Goal: Navigation & Orientation: Find specific page/section

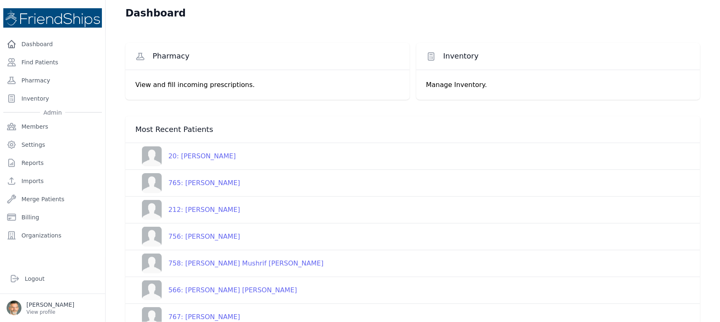
click at [201, 155] on div "20: Zaki Khaled Ghayyadh" at bounding box center [199, 157] width 74 height 10
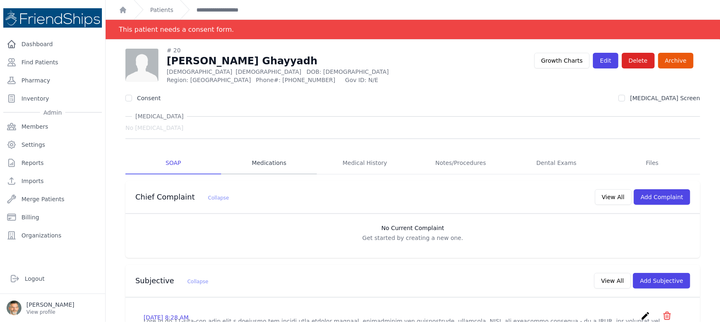
click at [263, 168] on link "Medications" at bounding box center [269, 163] width 96 height 22
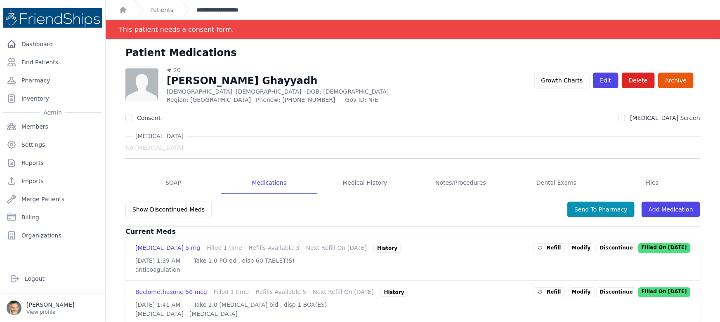
click at [208, 9] on link "**********" at bounding box center [226, 10] width 58 height 8
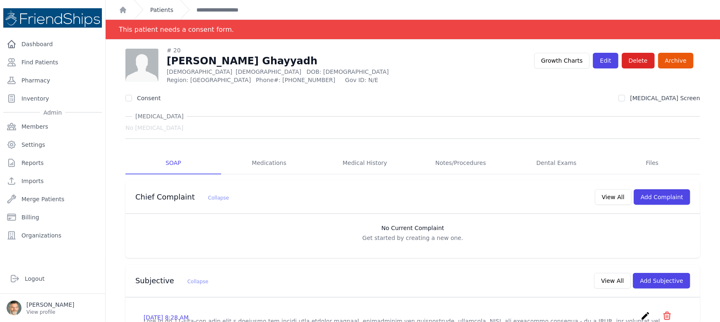
click at [154, 11] on link "Patients" at bounding box center [161, 10] width 23 height 8
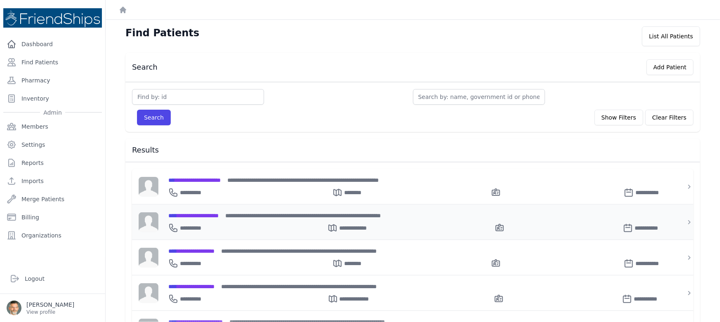
click at [195, 214] on span "**********" at bounding box center [193, 216] width 50 height 6
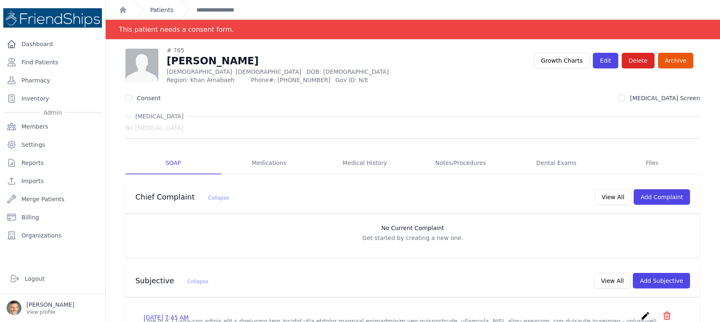
click at [156, 8] on link "Patients" at bounding box center [161, 10] width 23 height 8
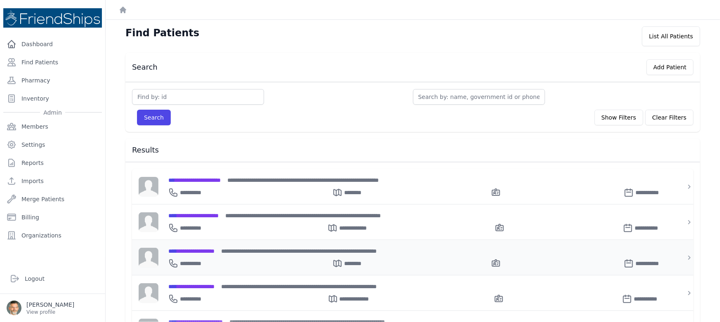
click at [191, 251] on span "**********" at bounding box center [191, 252] width 46 height 6
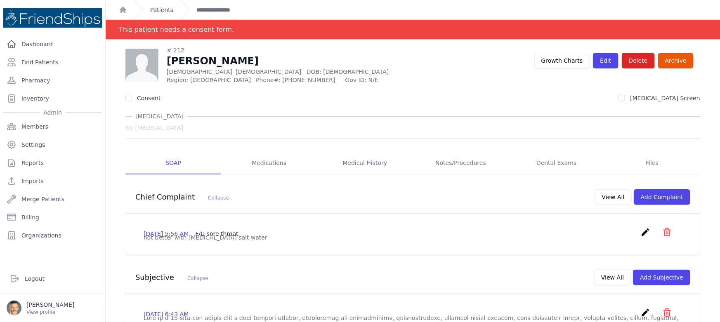
click at [158, 10] on link "Patients" at bounding box center [161, 10] width 23 height 8
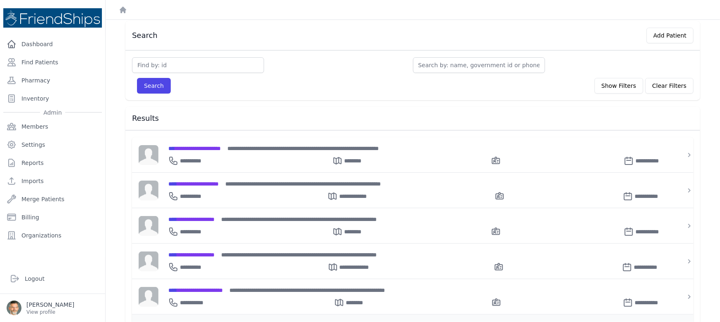
scroll to position [75, 0]
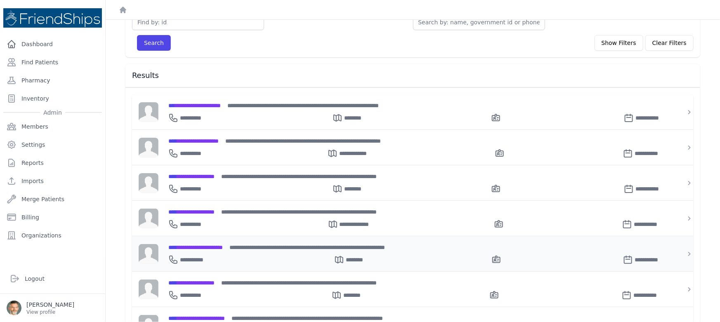
click at [194, 245] on span "**********" at bounding box center [195, 248] width 54 height 6
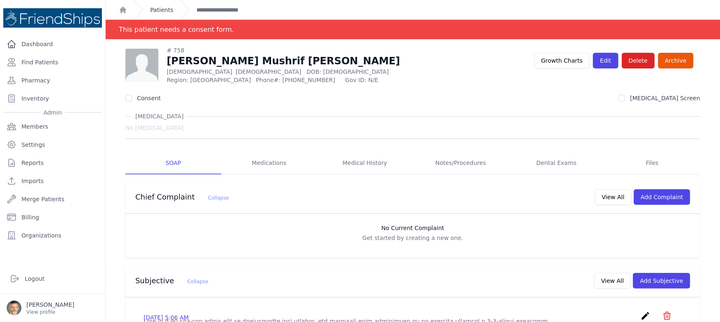
click at [156, 12] on link "Patients" at bounding box center [161, 10] width 23 height 8
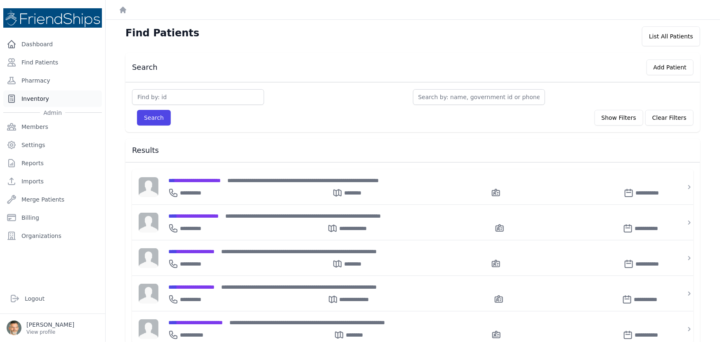
click at [31, 99] on link "Inventory" at bounding box center [52, 98] width 99 height 17
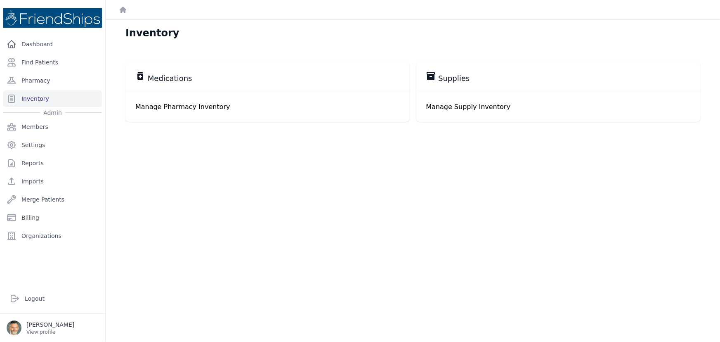
click at [170, 106] on p "Manage Pharmacy Inventory" at bounding box center [267, 107] width 265 height 10
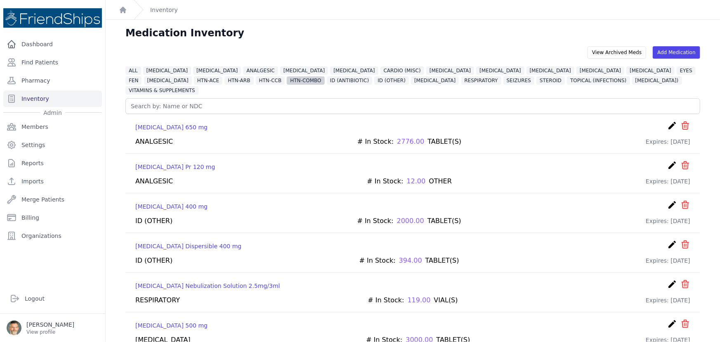
click at [287, 81] on span "HTN-COMBO" at bounding box center [306, 80] width 38 height 8
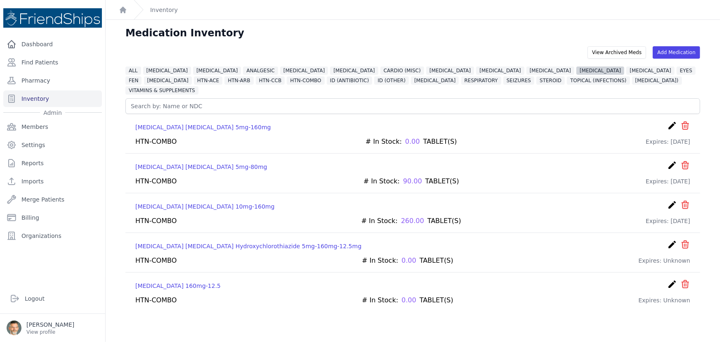
click at [577, 70] on span "DIURETIC" at bounding box center [601, 70] width 48 height 8
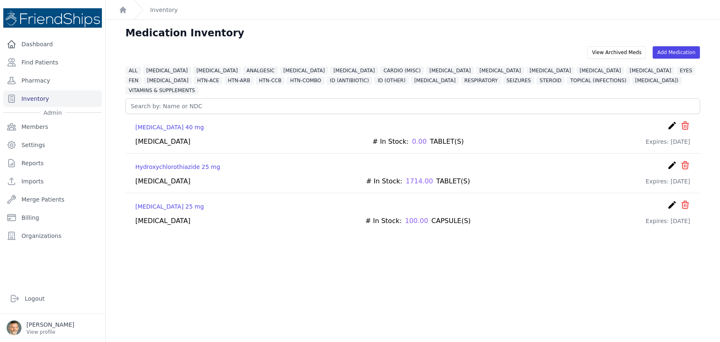
click at [153, 123] on p "Furosemide 40 mg" at bounding box center [169, 127] width 69 height 8
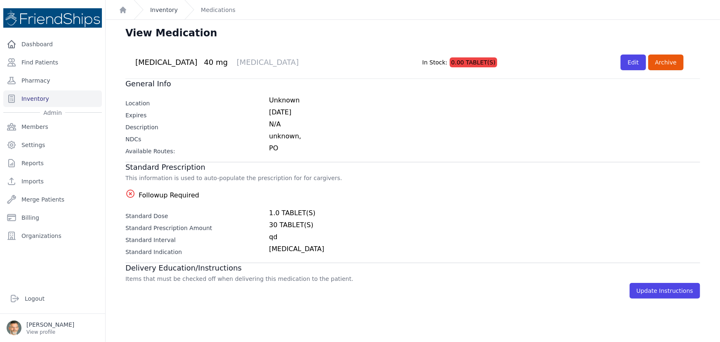
click at [161, 12] on link "Inventory" at bounding box center [164, 10] width 28 height 8
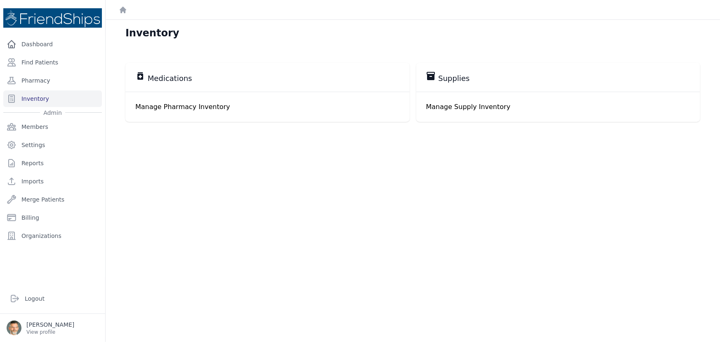
click at [169, 83] on span "Medications" at bounding box center [170, 78] width 45 height 10
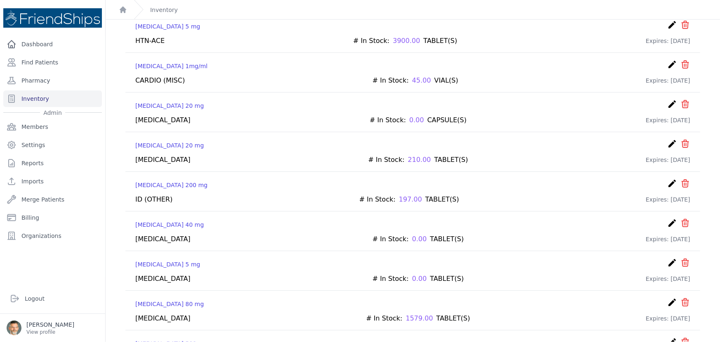
scroll to position [2347, 0]
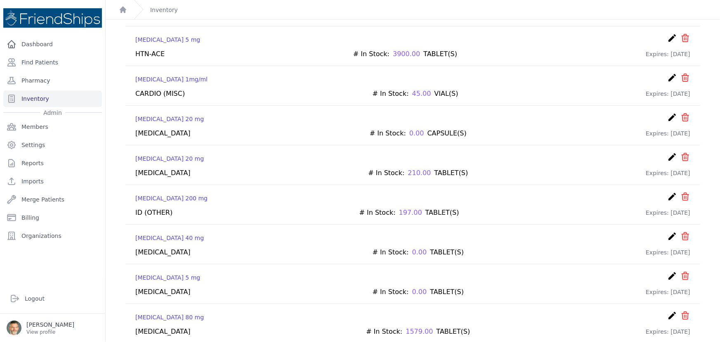
click at [170, 154] on p "Famotidine 20 mg" at bounding box center [169, 158] width 69 height 8
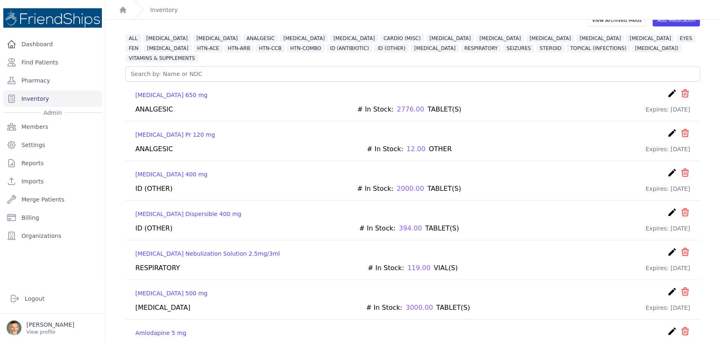
scroll to position [0, 0]
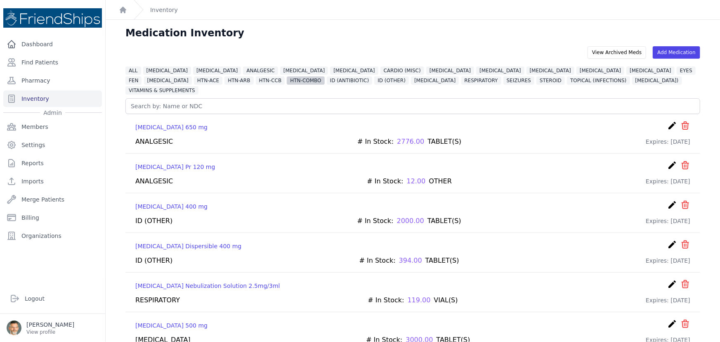
click at [287, 81] on span "HTN-COMBO" at bounding box center [306, 80] width 38 height 8
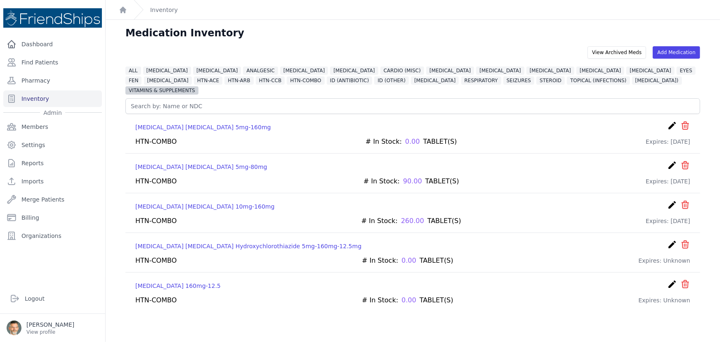
click at [199, 86] on span "VITAMINS & SUPPLEMENTS" at bounding box center [162, 90] width 73 height 8
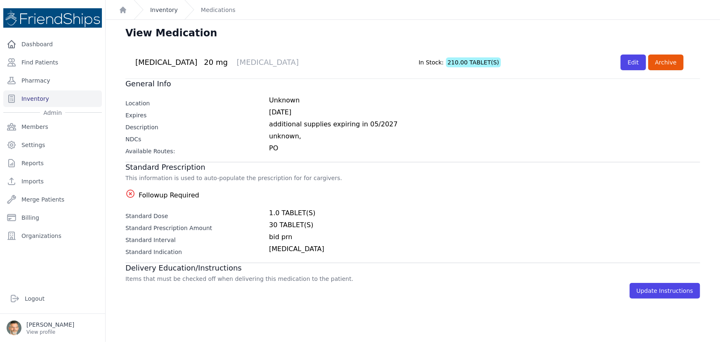
click at [167, 9] on link "Inventory" at bounding box center [164, 10] width 28 height 8
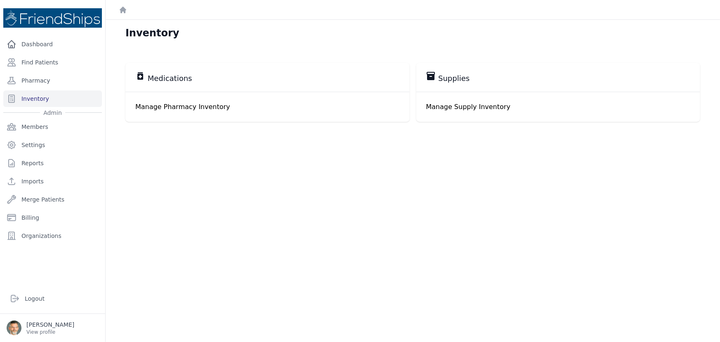
click at [183, 110] on p "Manage Pharmacy Inventory" at bounding box center [267, 107] width 265 height 10
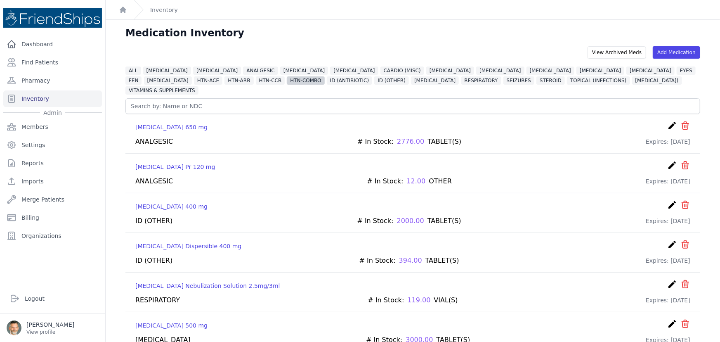
click at [287, 82] on span "HTN-COMBO" at bounding box center [306, 80] width 38 height 8
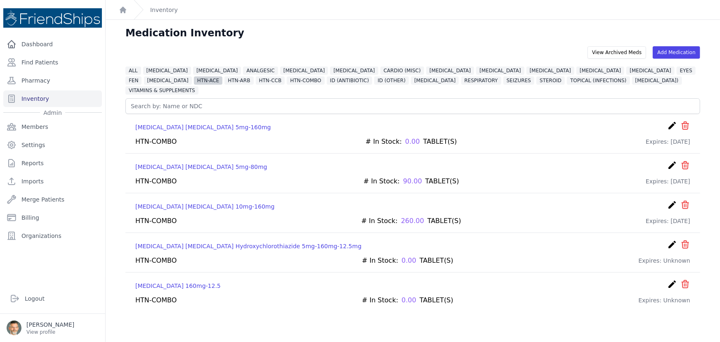
click at [223, 76] on span "HTN-ACE" at bounding box center [208, 80] width 28 height 8
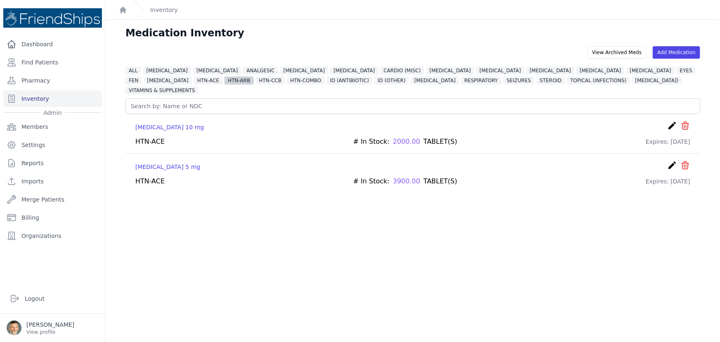
click at [253, 76] on span "HTN-ARB" at bounding box center [239, 80] width 29 height 8
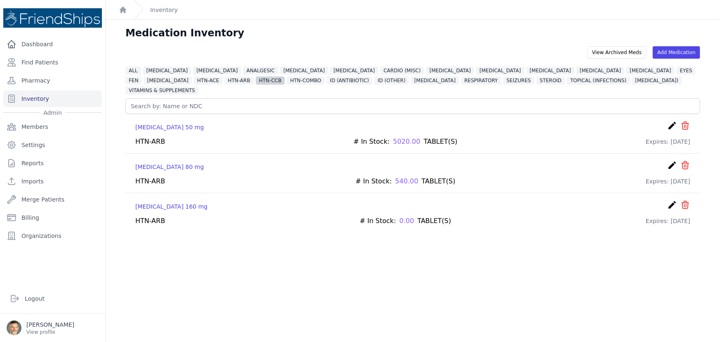
click at [256, 80] on span "HTN-CCB" at bounding box center [270, 80] width 29 height 8
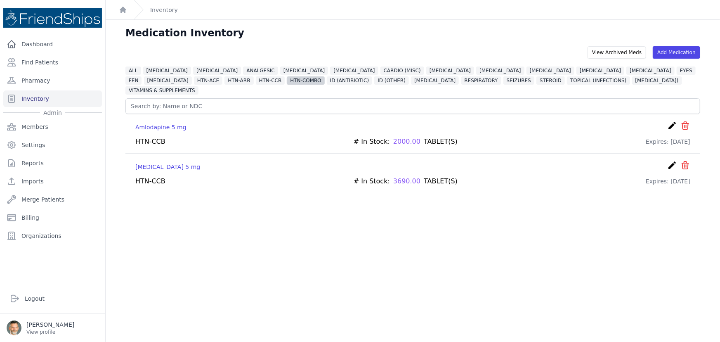
click at [287, 82] on span "HTN-COMBO" at bounding box center [306, 80] width 38 height 8
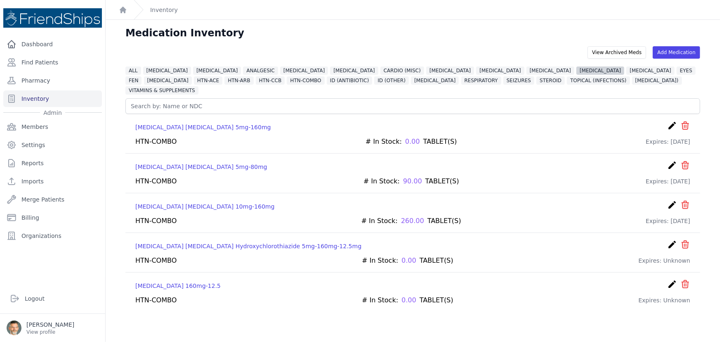
click at [577, 73] on span "[MEDICAL_DATA]" at bounding box center [601, 70] width 48 height 8
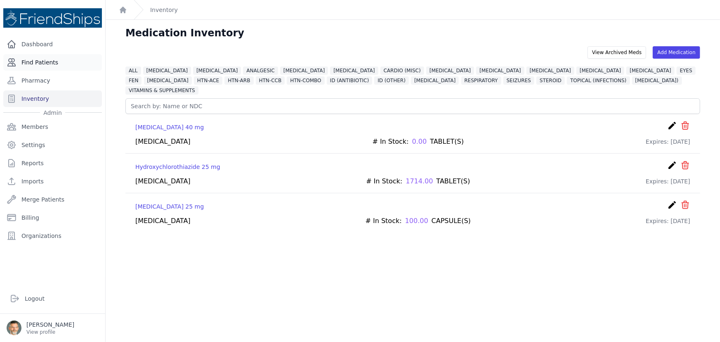
click at [32, 59] on link "Find Patients" at bounding box center [52, 62] width 99 height 17
